Goal: Task Accomplishment & Management: Manage account settings

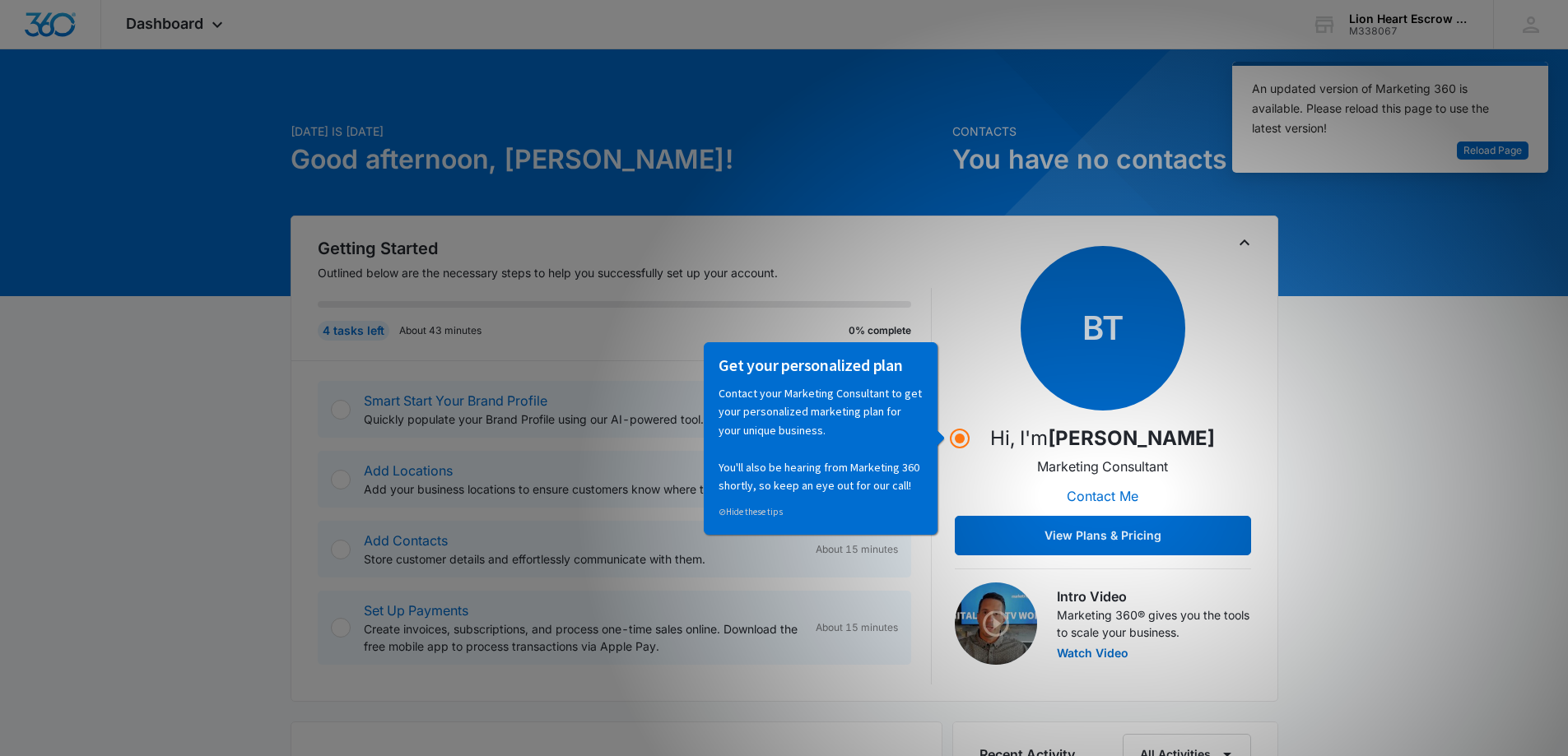
click at [1473, 153] on span "Reload Page" at bounding box center [1492, 151] width 58 height 16
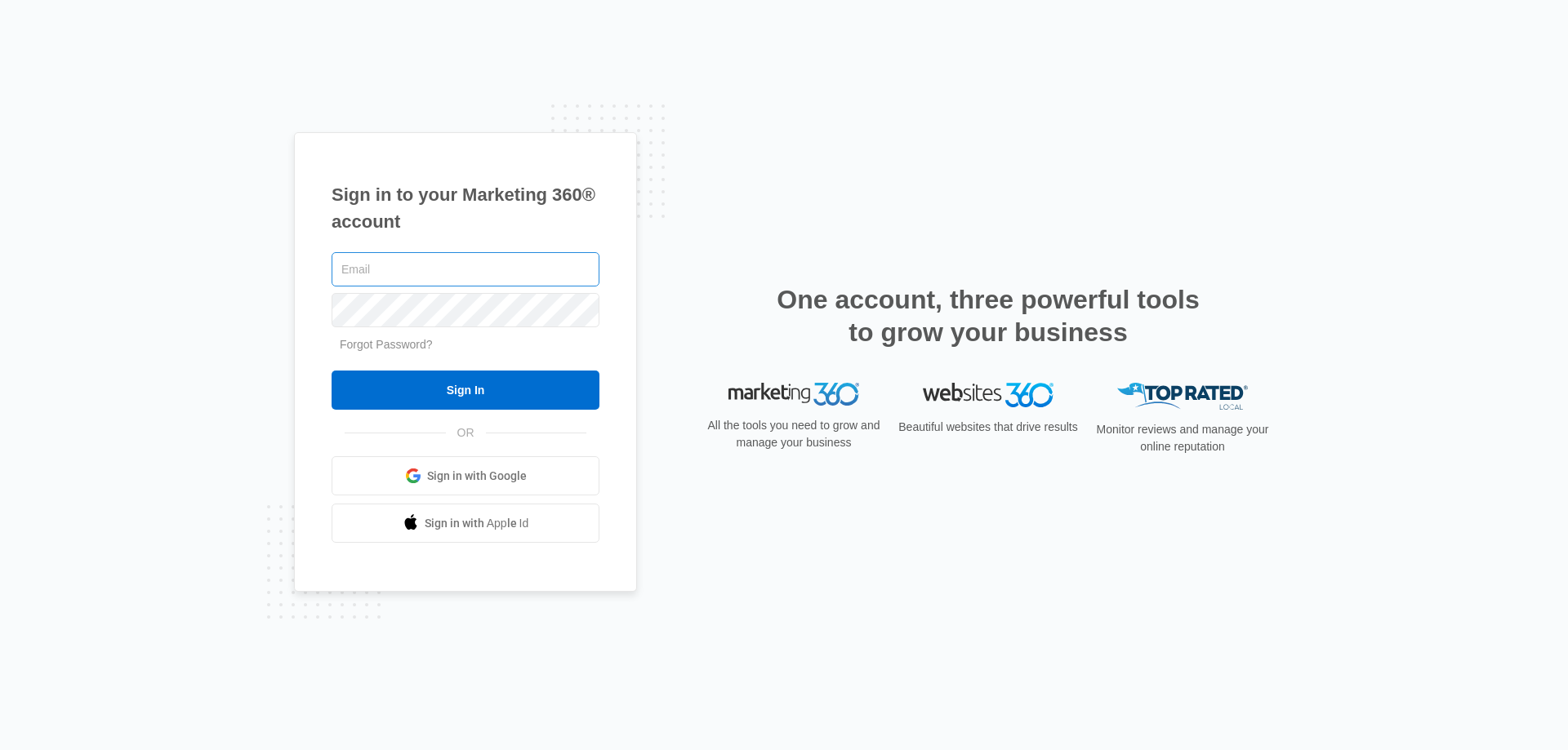
click at [413, 262] on input "text" at bounding box center [465, 269] width 267 height 35
type input "max@lionheartescrow.com"
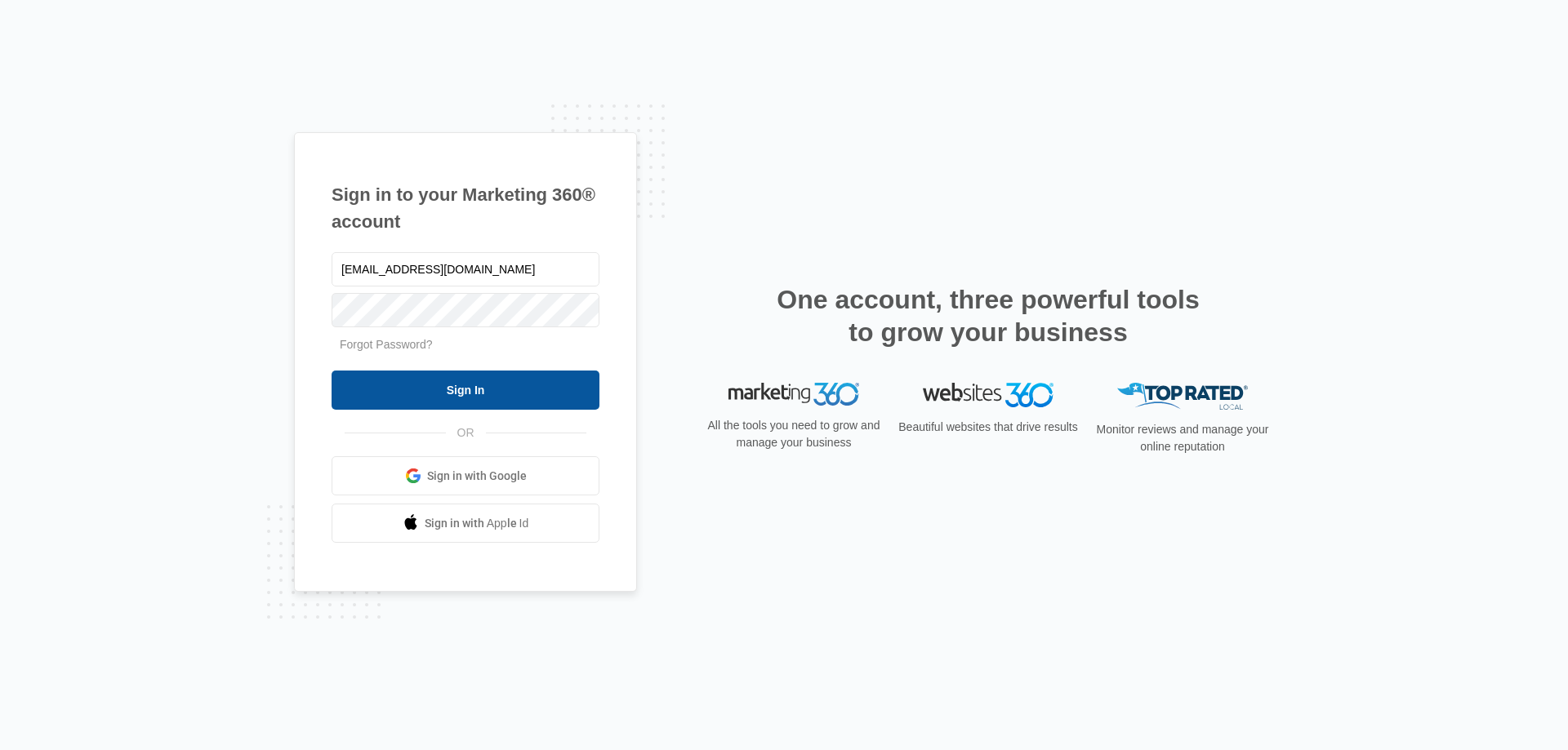
click at [463, 384] on input "Sign In" at bounding box center [465, 390] width 267 height 39
